Goal: Navigation & Orientation: Go to known website

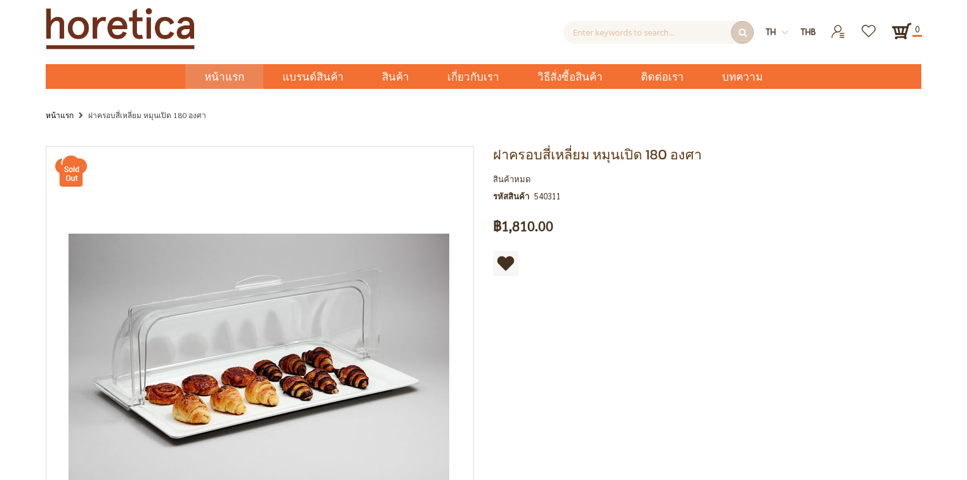
click at [226, 76] on span "หน้าแรก" at bounding box center [224, 77] width 40 height 16
click at [244, 74] on span "หน้าแรก" at bounding box center [224, 77] width 40 height 16
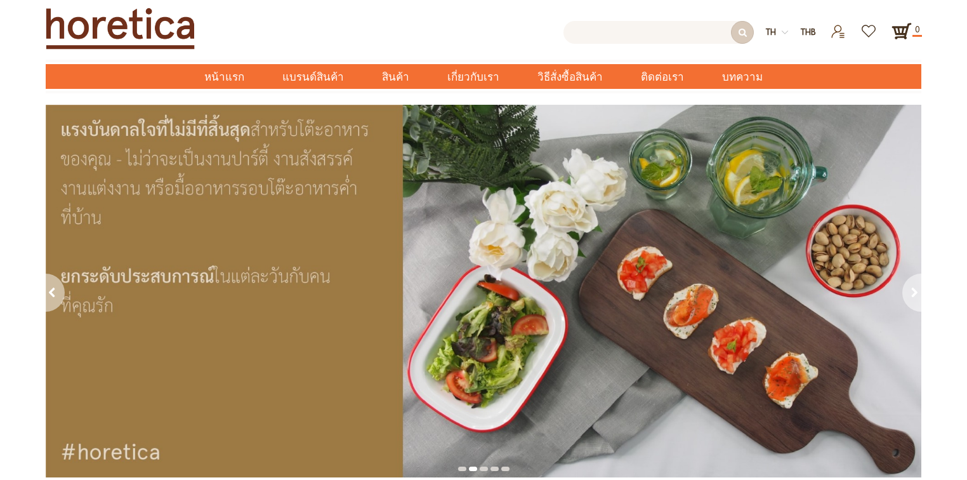
click at [611, 36] on input "text" at bounding box center [658, 32] width 190 height 23
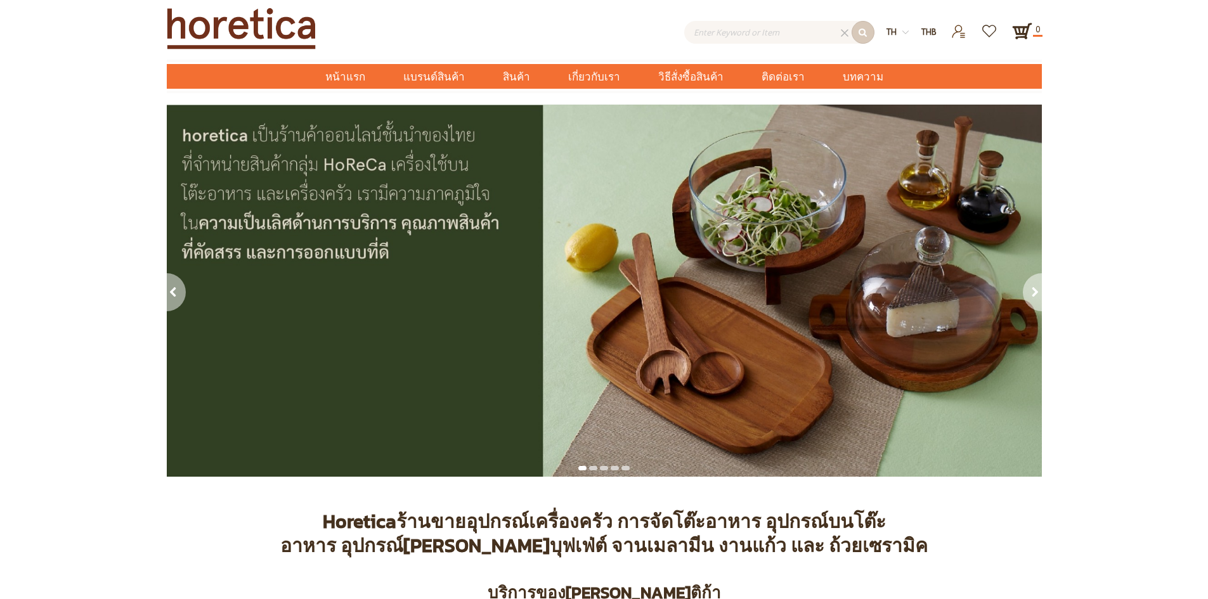
type input "Enter keywords to search..."
drag, startPoint x: 956, startPoint y: 0, endPoint x: 695, endPoint y: 509, distance: 571.6
click at [695, 479] on strong "ร้านขายอุปกรณ์เครื่องครัว การจัดโต๊ะอาหาร อุปกรณ์บนโต๊ะอาหาร อุปกรณ์[PERSON_NAM…" at bounding box center [604, 533] width 648 height 53
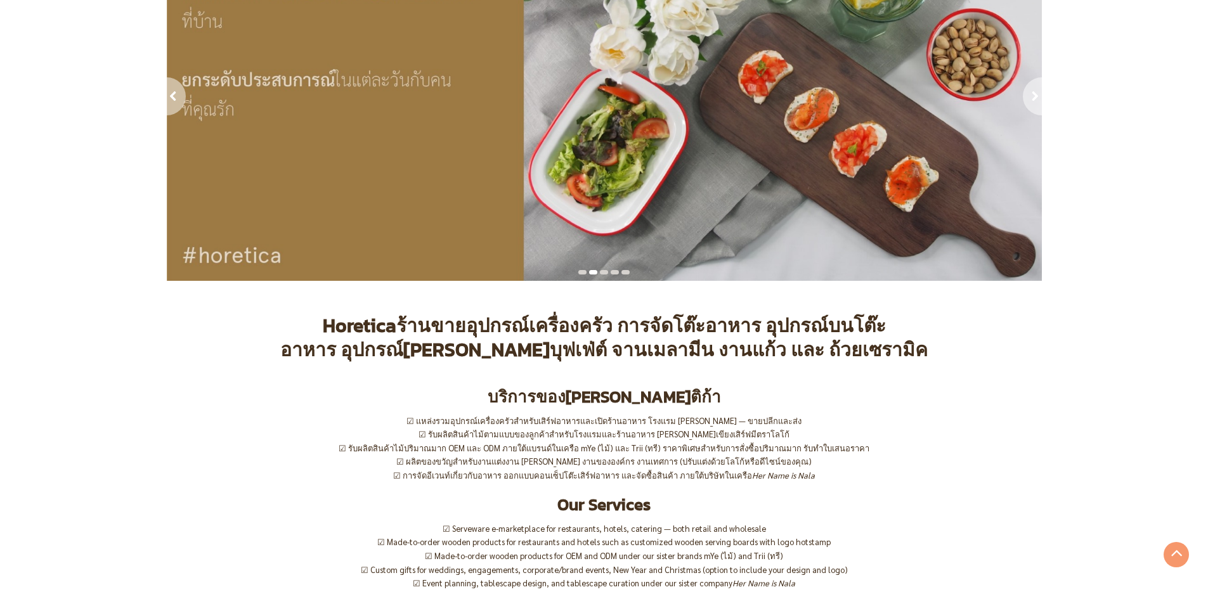
scroll to position [190, 0]
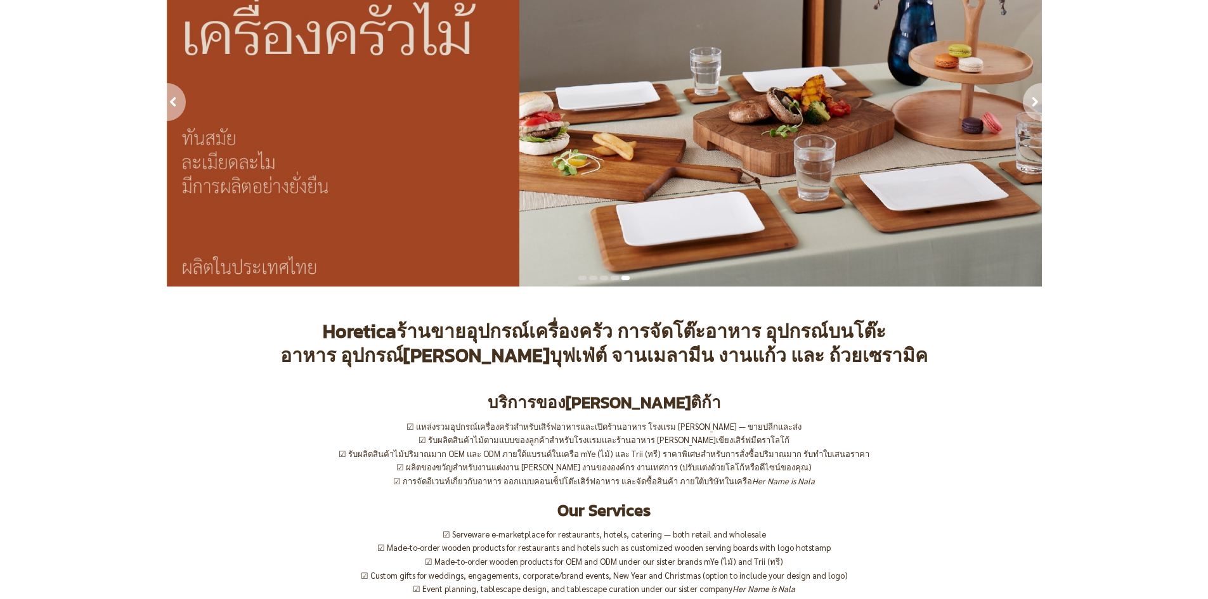
click at [939, 374] on div "Horetica ร้านขายอุปกรณ์เครื่องครัว การจัดโต๊ะอาหาร อุปกรณ์บนโต๊ะอาหาร อุปกรณ์จั…" at bounding box center [604, 404] width 875 height 168
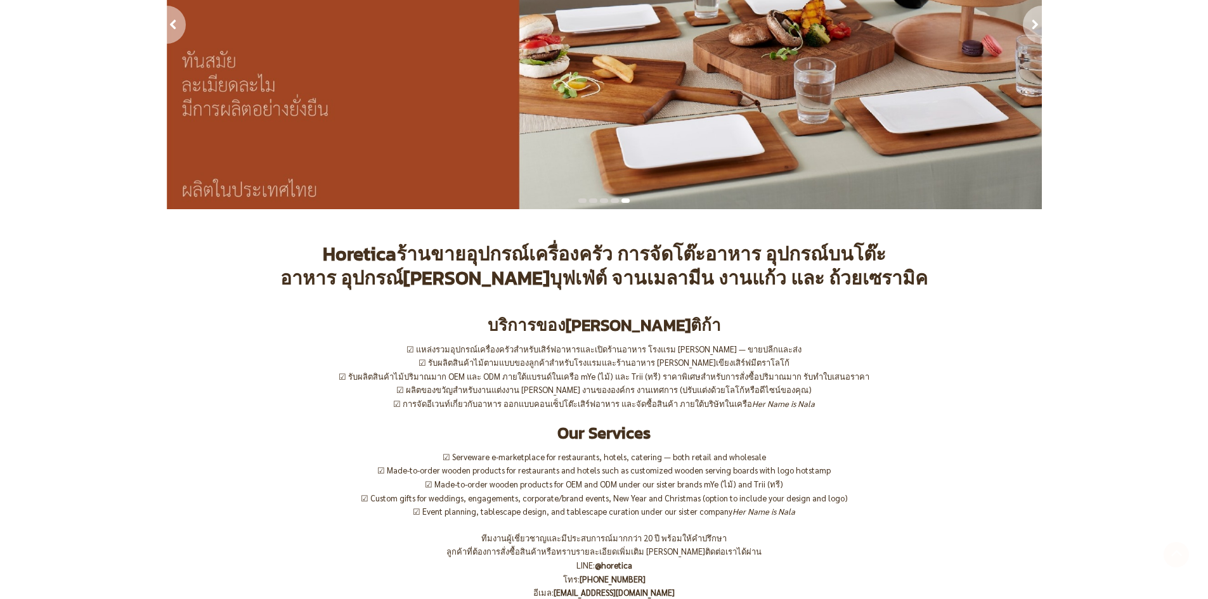
scroll to position [444, 0]
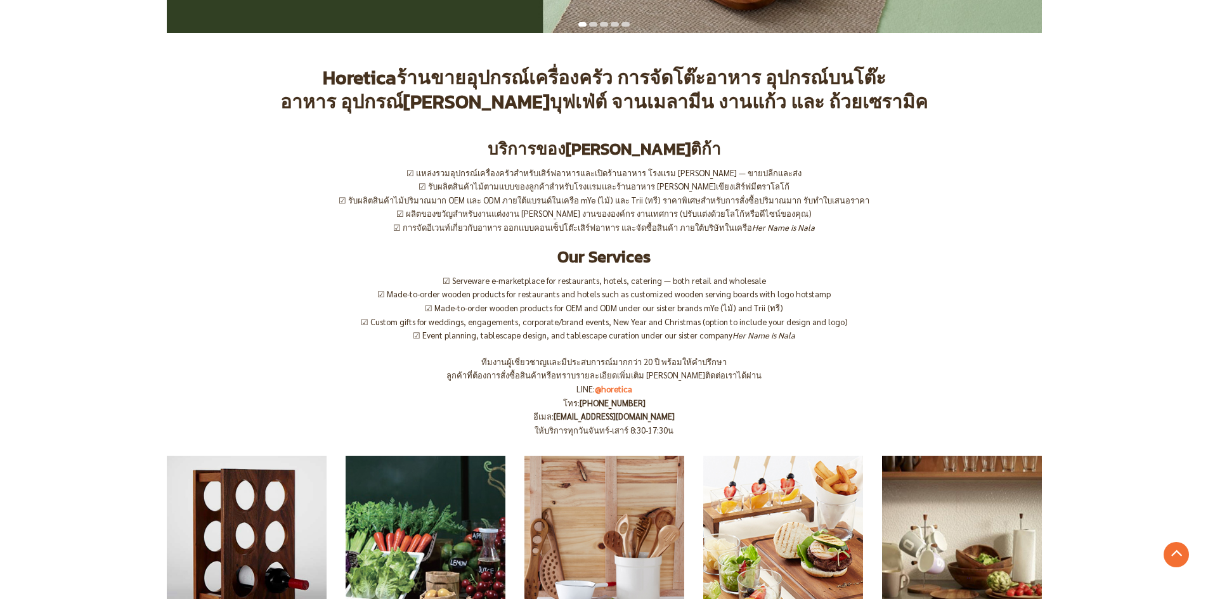
click at [603, 388] on link "@horetica" at bounding box center [613, 389] width 37 height 11
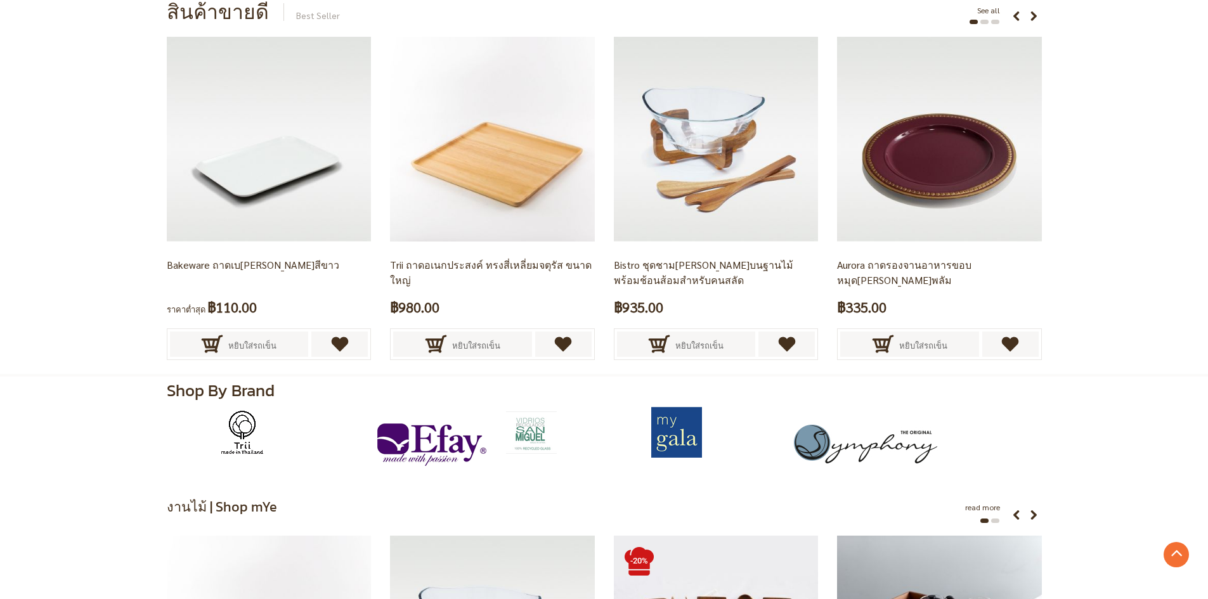
scroll to position [1972, 0]
